Goal: Download file/media

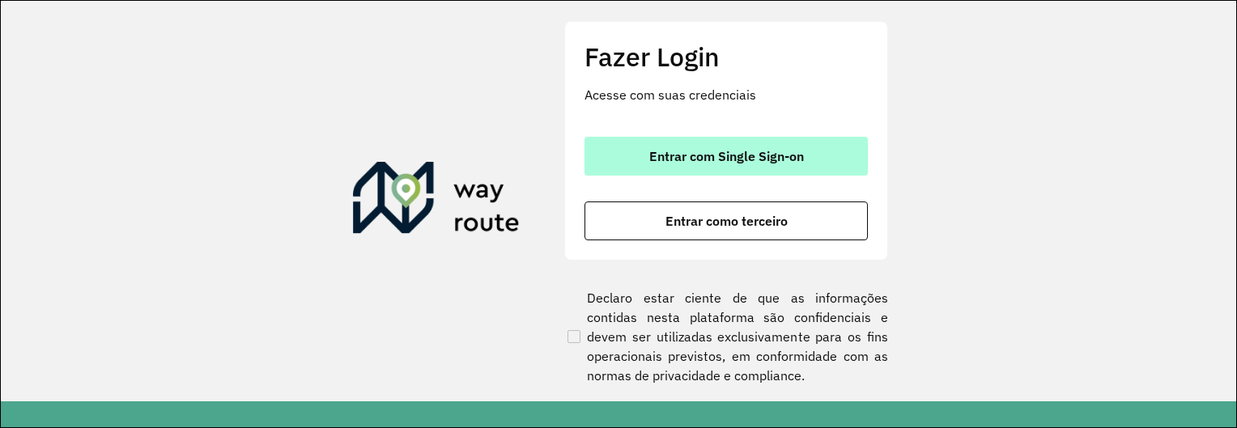
click at [719, 155] on span "Entrar com Single Sign-on" at bounding box center [726, 156] width 155 height 13
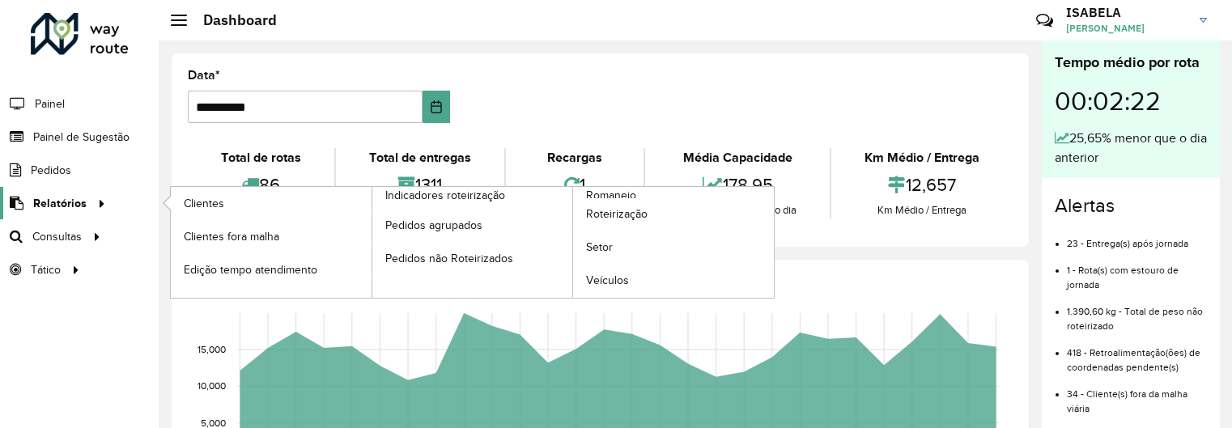
click at [59, 210] on span "Relatórios" at bounding box center [59, 203] width 53 height 17
click at [208, 205] on span "Clientes" at bounding box center [206, 203] width 44 height 17
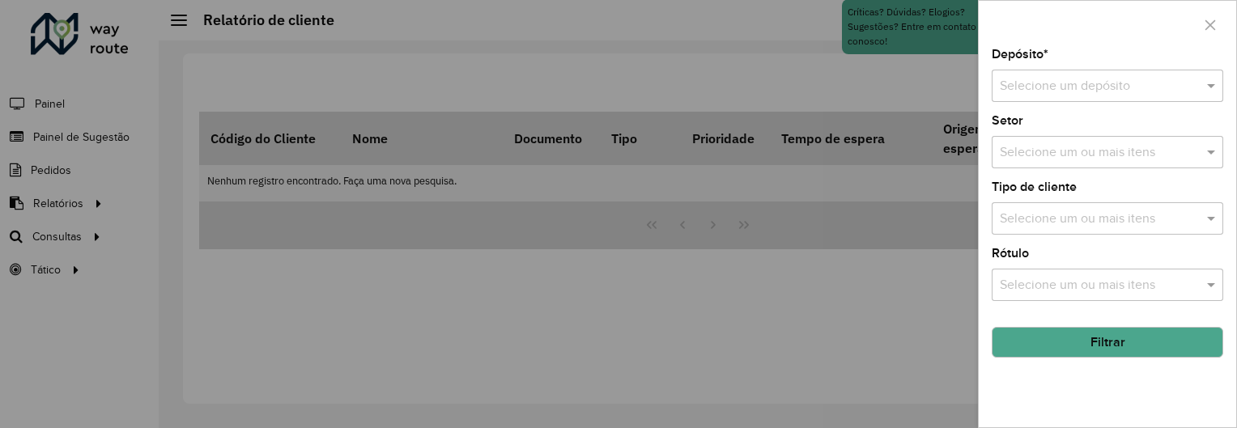
click at [1128, 91] on input "text" at bounding box center [1090, 86] width 183 height 19
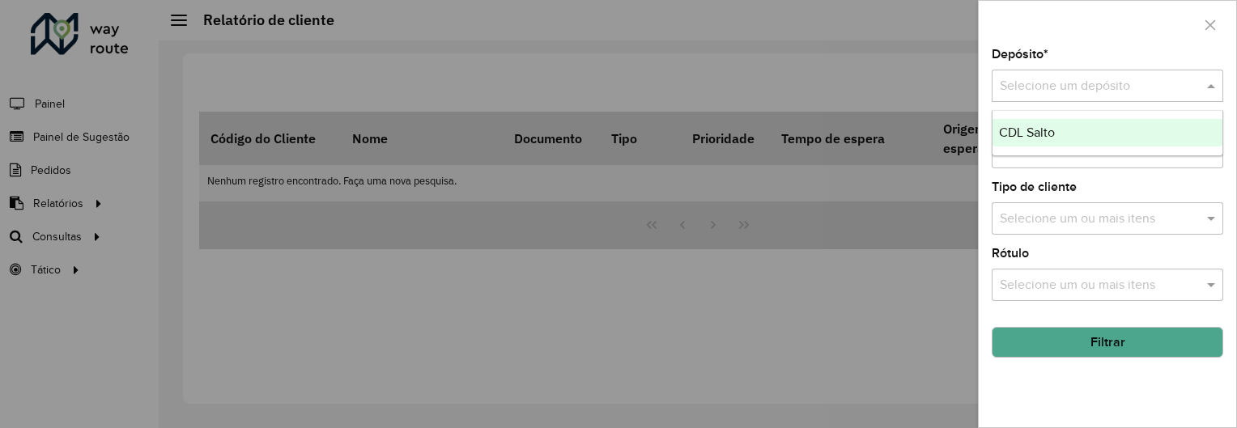
click at [1097, 127] on div "CDL Salto" at bounding box center [1107, 133] width 230 height 28
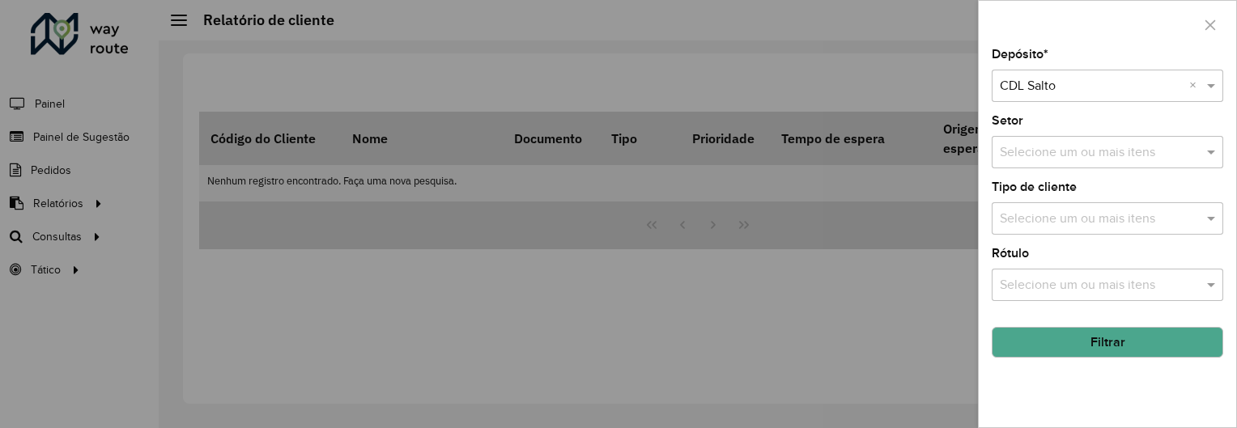
click at [1087, 341] on button "Filtrar" at bounding box center [1106, 342] width 231 height 31
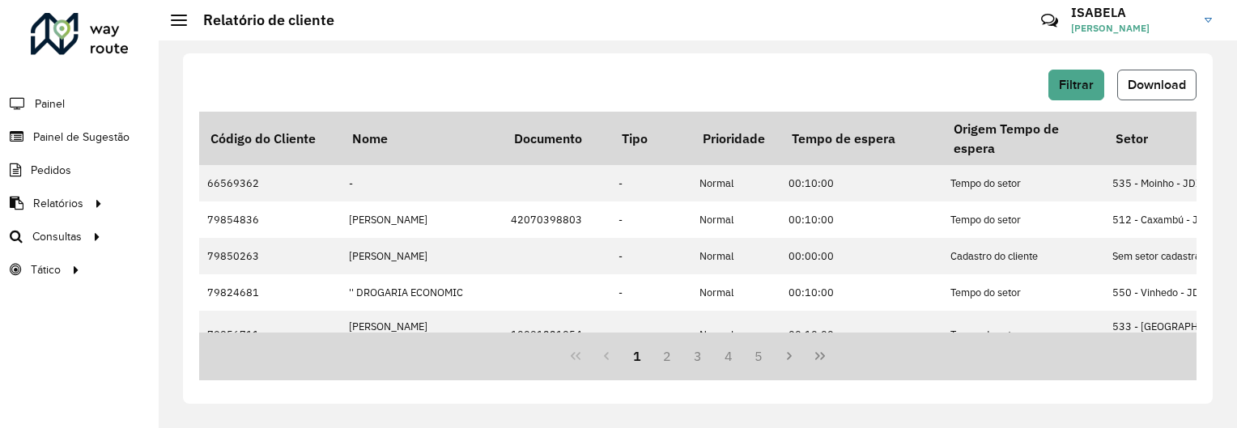
click at [1138, 81] on span "Download" at bounding box center [1156, 85] width 58 height 14
